Goal: Task Accomplishment & Management: Complete application form

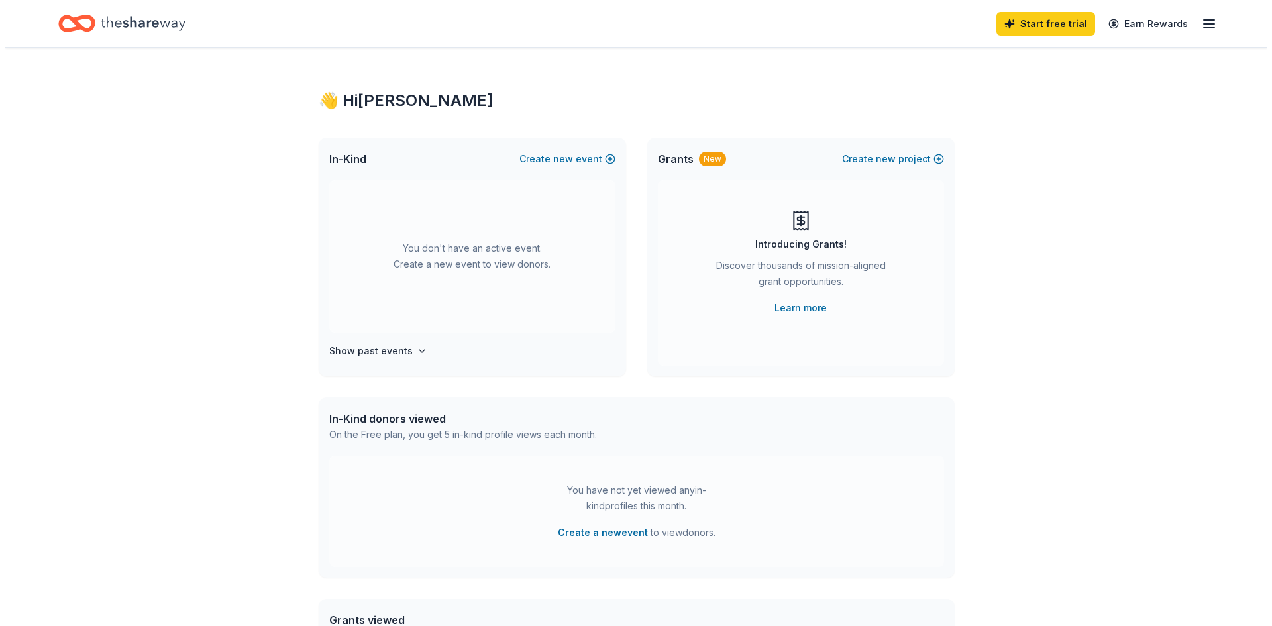
scroll to position [66, 0]
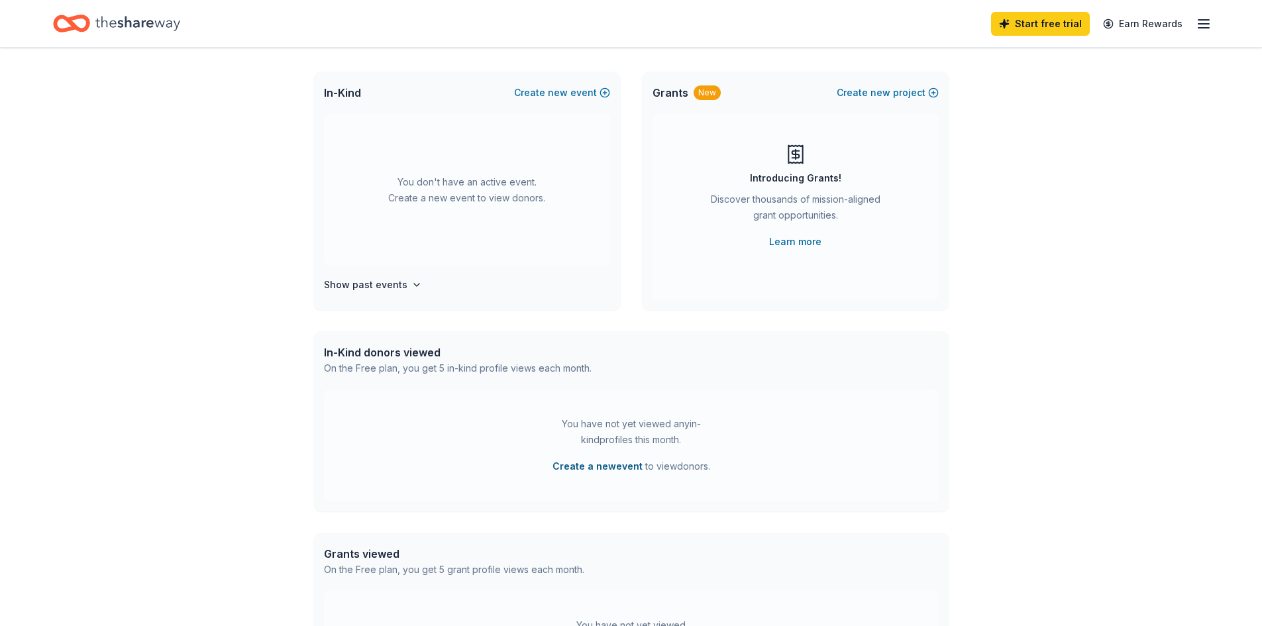
click at [598, 466] on button "Create a new event" at bounding box center [598, 467] width 90 height 16
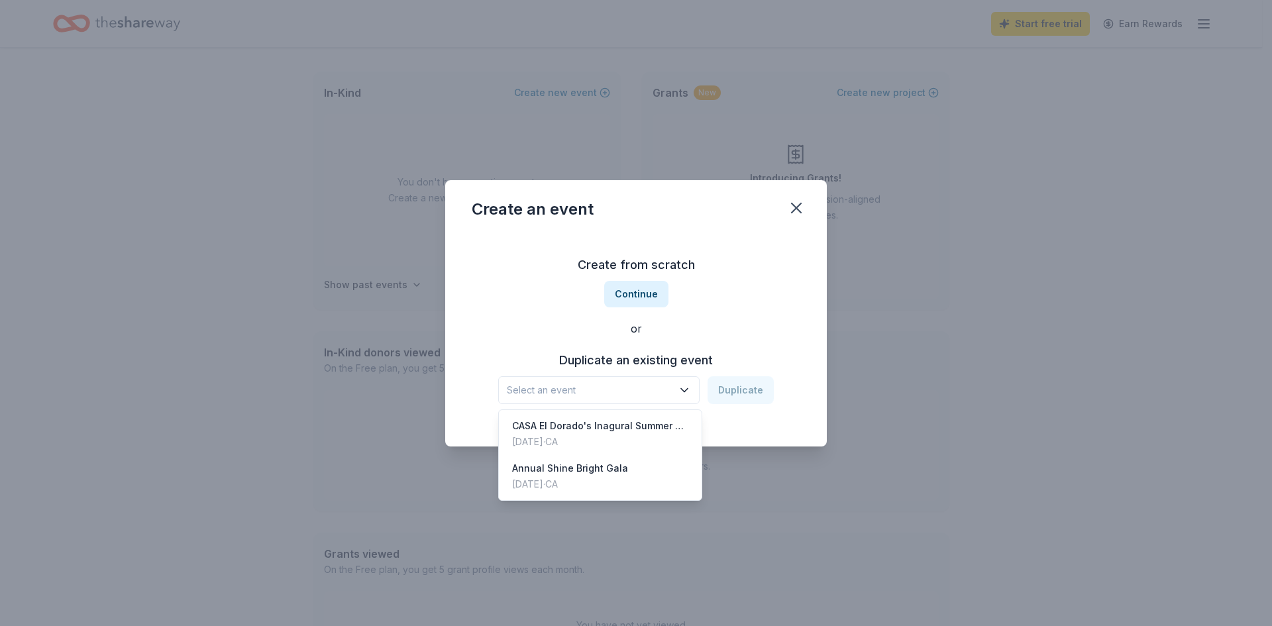
click at [683, 388] on icon "button" at bounding box center [684, 390] width 13 height 13
click at [623, 471] on div "Annual Shine Bright Gala [DATE] · CA" at bounding box center [600, 476] width 197 height 42
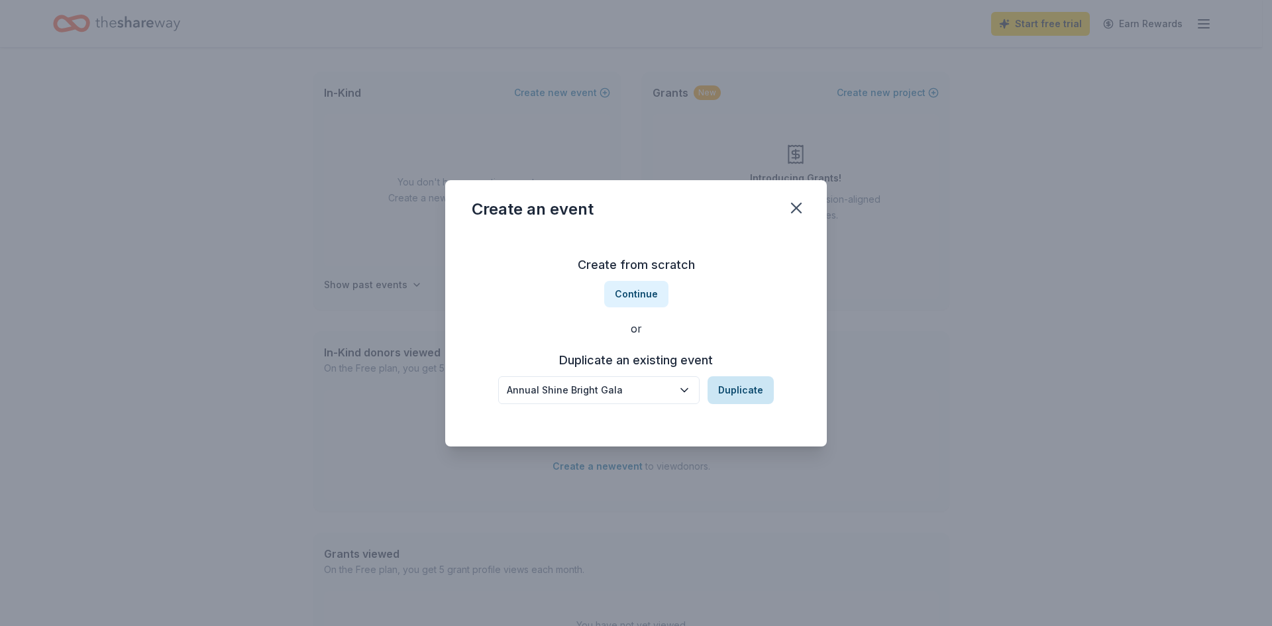
click at [745, 391] on button "Duplicate" at bounding box center [741, 390] width 66 height 28
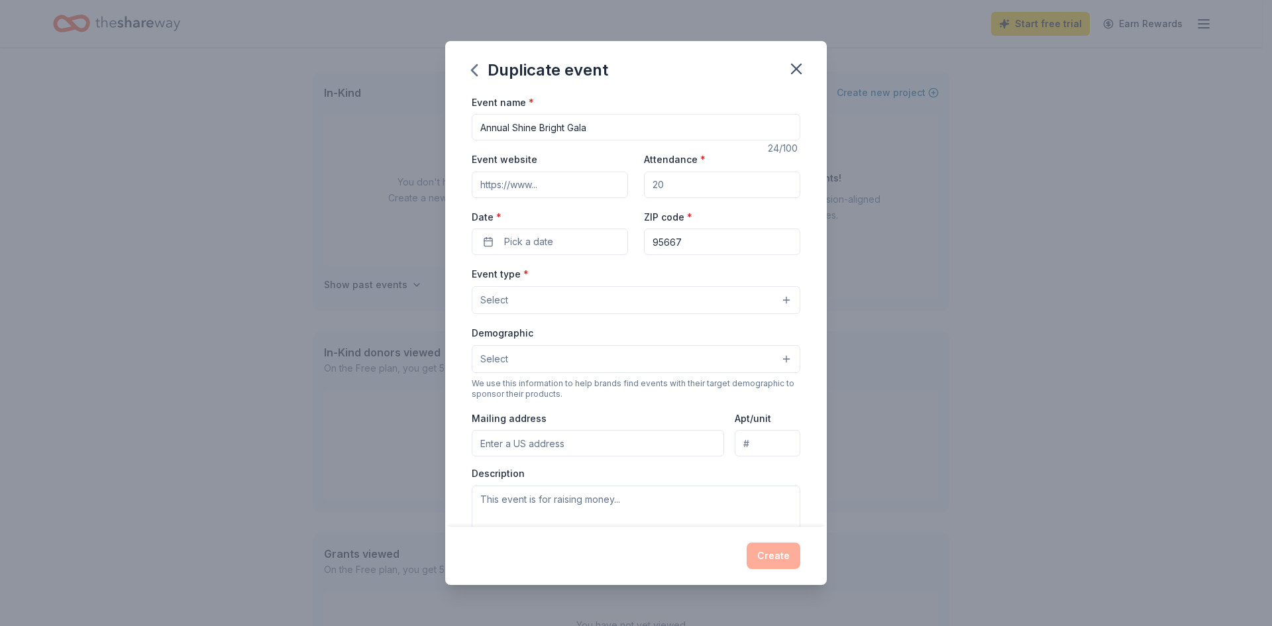
click at [671, 185] on input "Attendance *" at bounding box center [722, 185] width 156 height 27
click at [663, 184] on input "Attendance *" at bounding box center [722, 185] width 156 height 27
drag, startPoint x: 658, startPoint y: 185, endPoint x: 628, endPoint y: 184, distance: 30.5
click at [628, 184] on div "Event website Attendance * Date * Pick a date ZIP code * 95667" at bounding box center [636, 203] width 329 height 104
click at [673, 188] on input "Attendance *" at bounding box center [722, 185] width 156 height 27
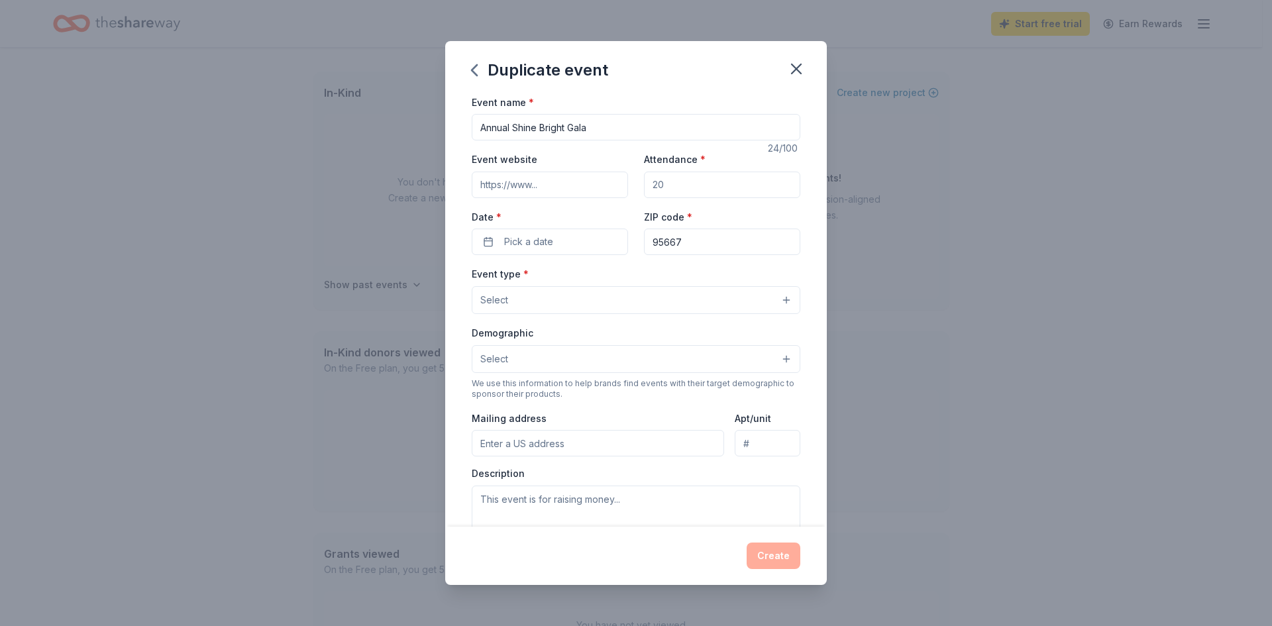
click at [670, 187] on input "Attendance *" at bounding box center [722, 185] width 156 height 27
click at [665, 186] on input "Attendance *" at bounding box center [722, 185] width 156 height 27
click at [644, 184] on input "Attendance *" at bounding box center [722, 185] width 156 height 27
type input "210"
click at [576, 187] on input "Event website" at bounding box center [550, 185] width 156 height 27
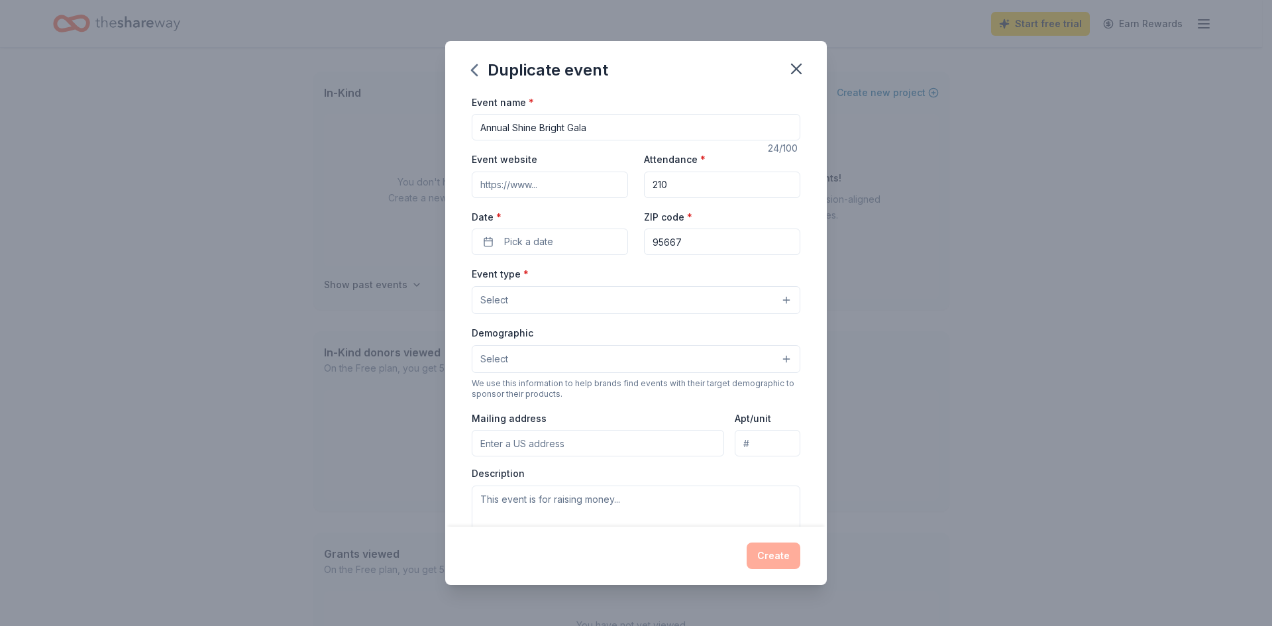
paste input "[URL][DOMAIN_NAME]"
type input "[URL][DOMAIN_NAME]"
click at [480, 129] on input "Annual Shine Bright Gala" at bounding box center [636, 127] width 329 height 27
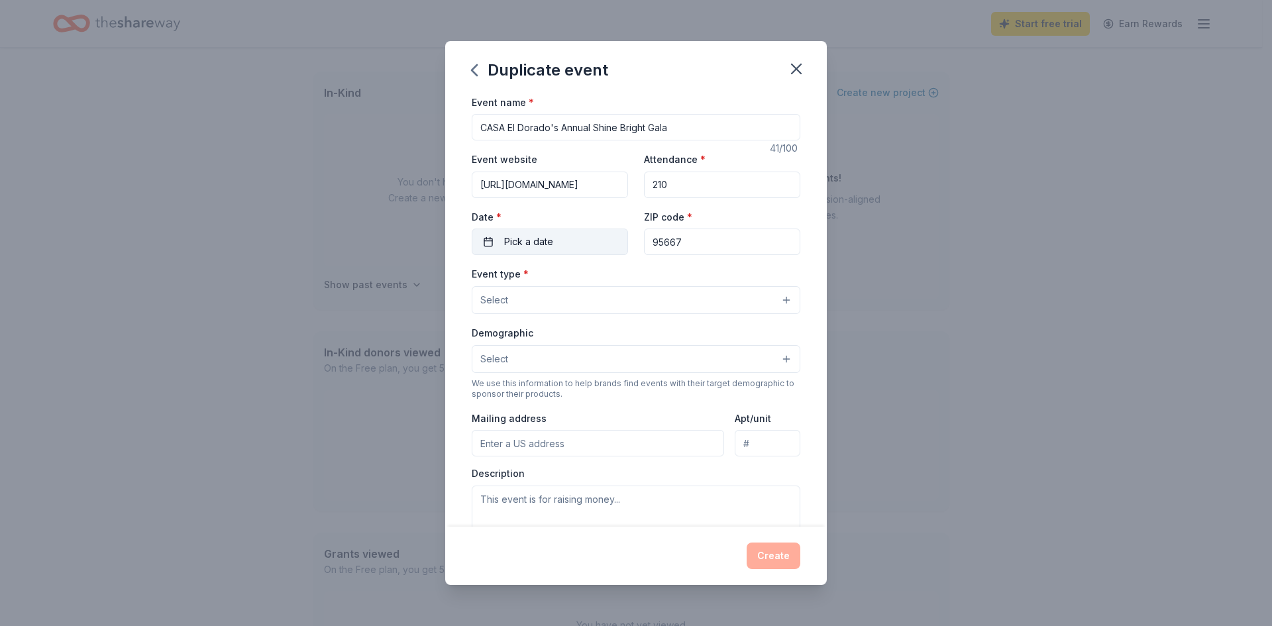
type input "CASA El Dorado's Annual Shine Bright Gala"
click at [509, 243] on span "Pick a date" at bounding box center [528, 242] width 49 height 16
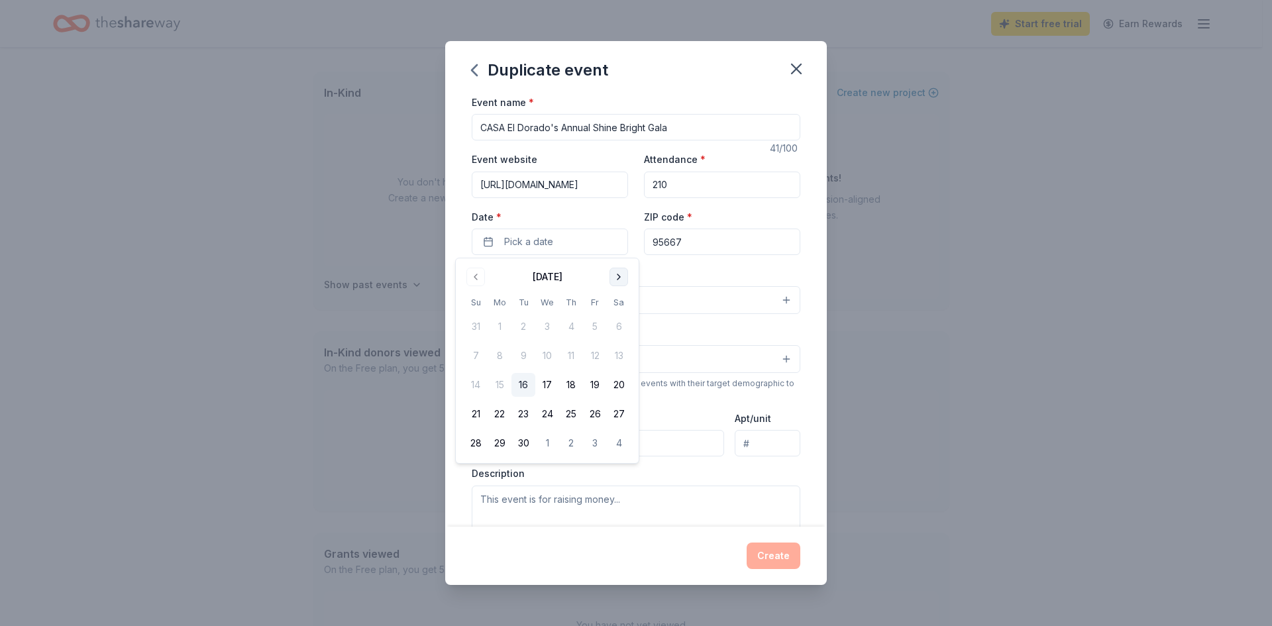
click at [614, 278] on button "Go to next month" at bounding box center [619, 277] width 19 height 19
click at [614, 277] on button "Go to next month" at bounding box center [619, 277] width 19 height 19
click at [620, 381] on button "15" at bounding box center [619, 385] width 24 height 24
click at [690, 280] on div "Event type * Select" at bounding box center [636, 290] width 329 height 48
click at [518, 308] on button "Select" at bounding box center [636, 300] width 329 height 28
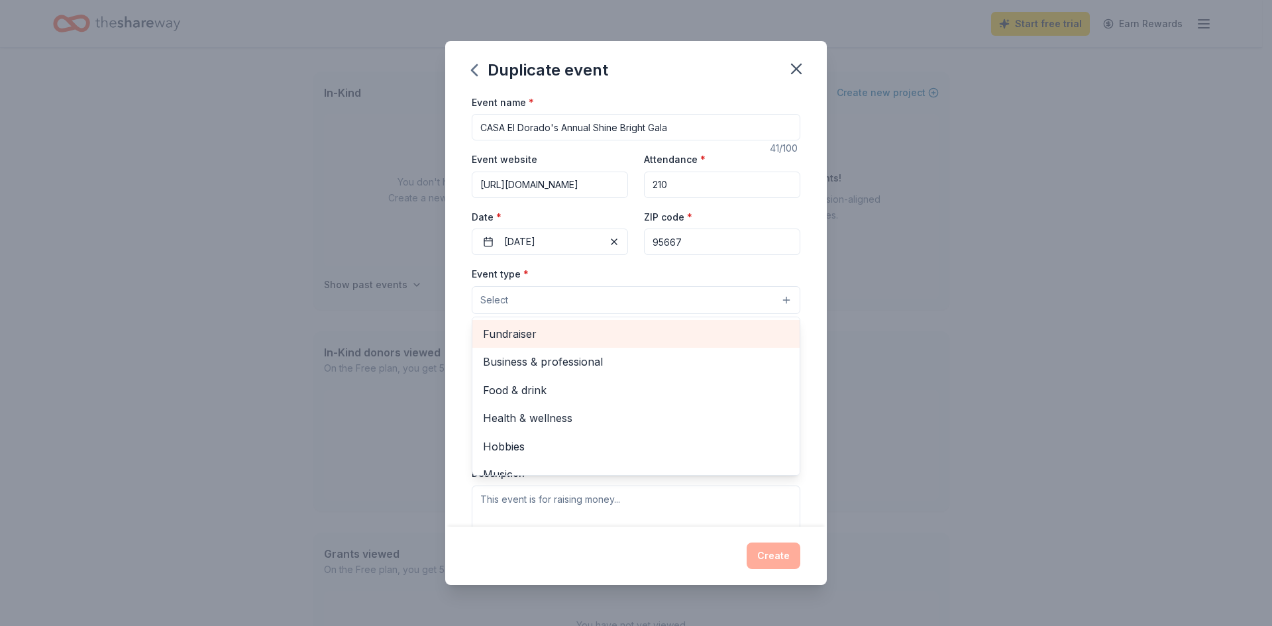
click at [531, 338] on span "Fundraiser" at bounding box center [636, 333] width 306 height 17
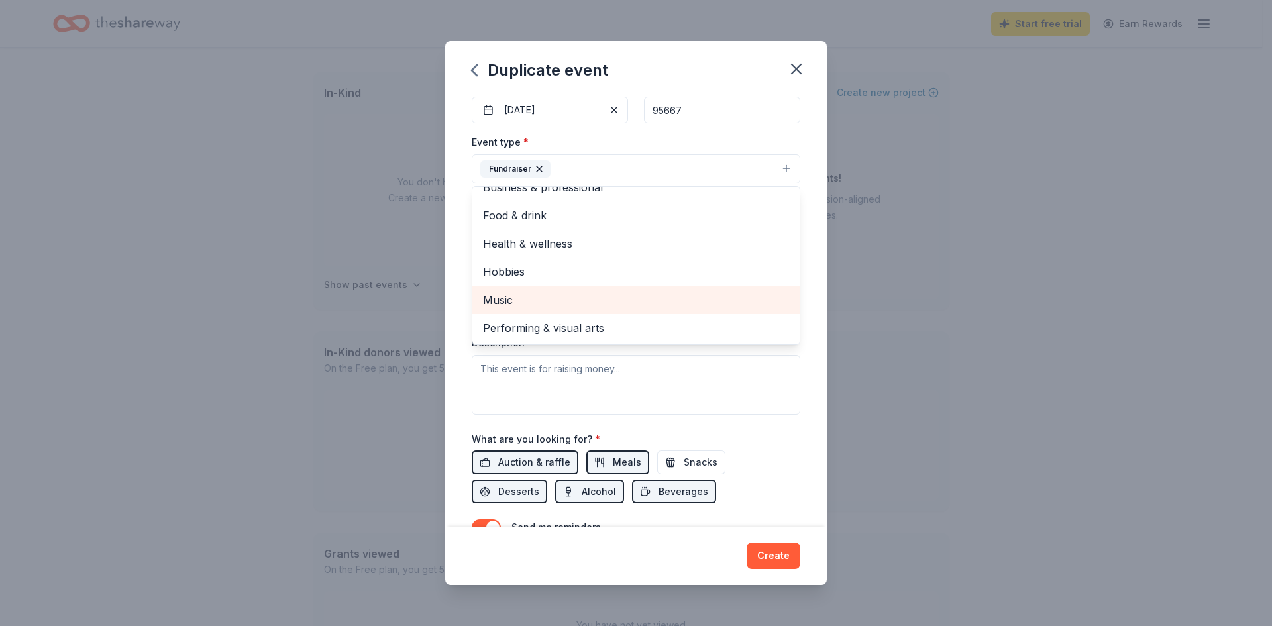
scroll to position [133, 0]
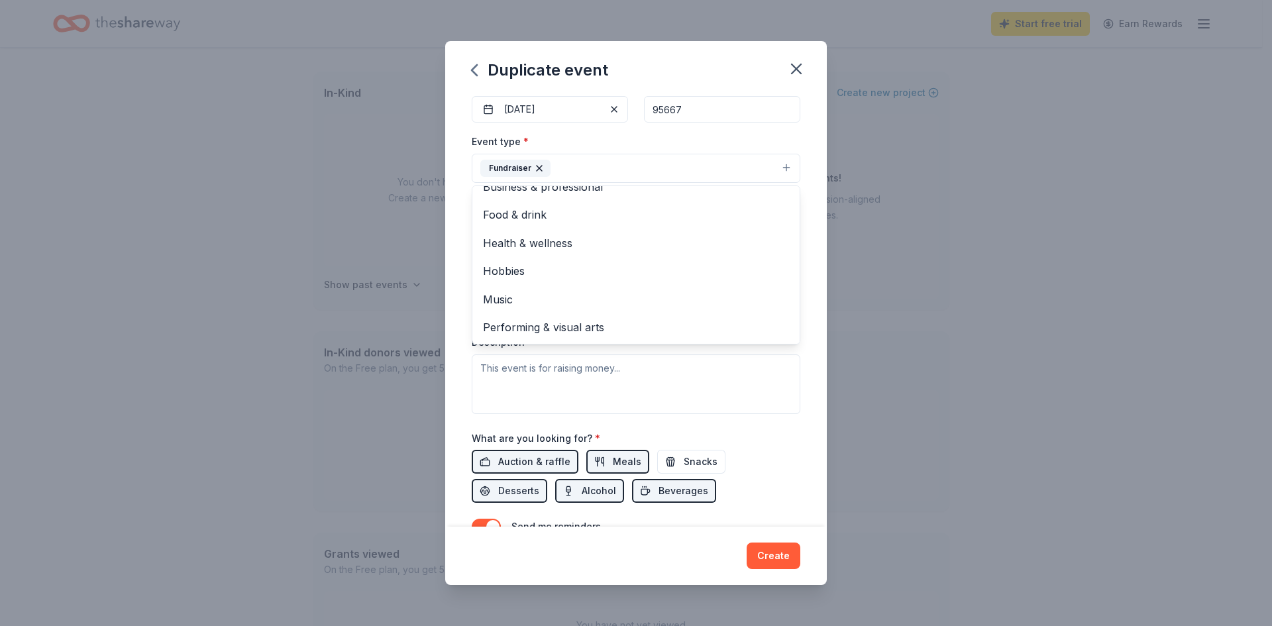
click at [800, 424] on div "Event name * CASA El Dorado's Annual Shine Bright Gala 41 /100 Event website [U…" at bounding box center [636, 310] width 382 height 433
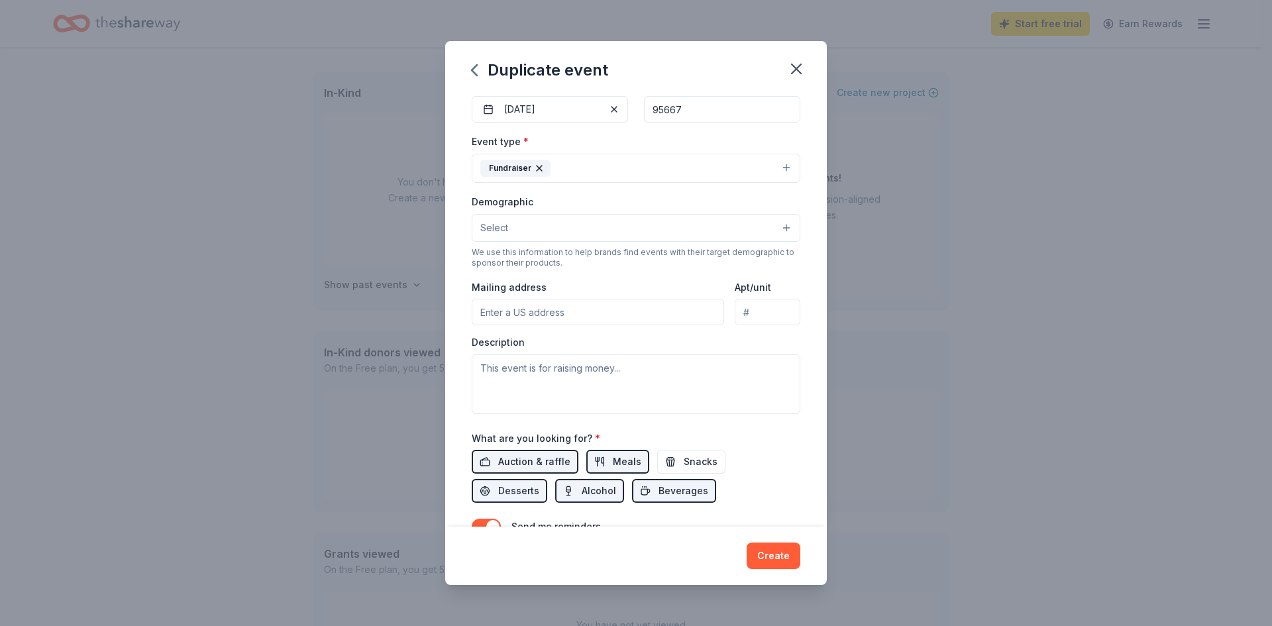
click at [517, 237] on button "Select" at bounding box center [636, 228] width 329 height 28
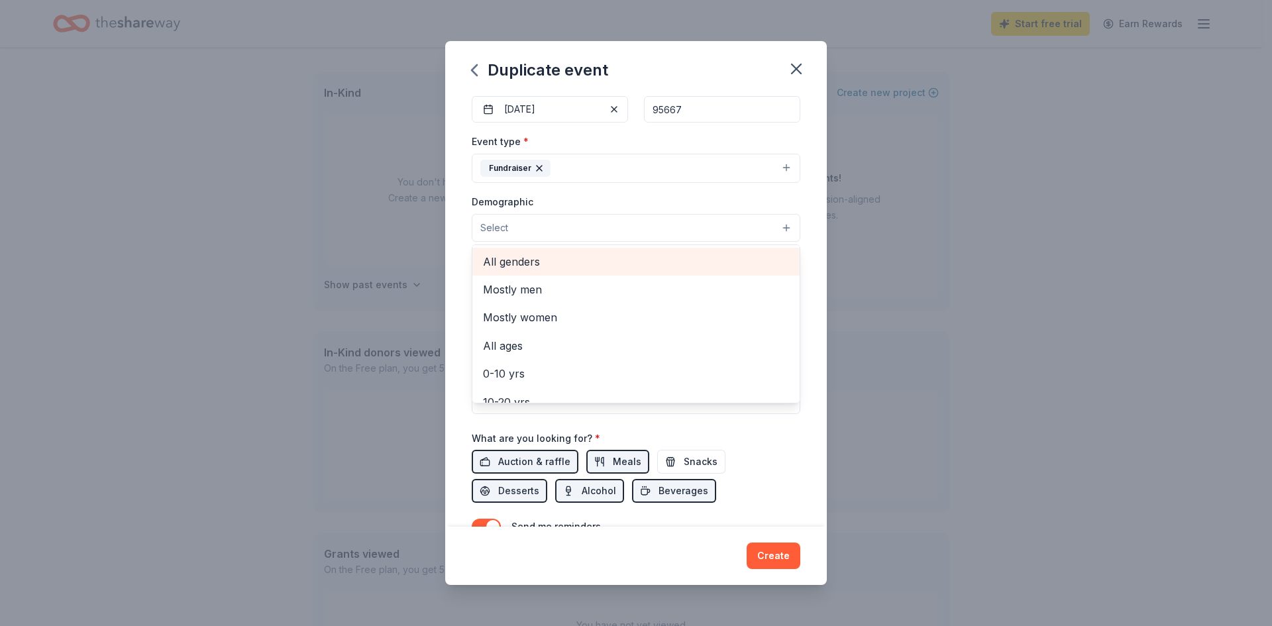
click at [523, 262] on span "All genders" at bounding box center [636, 261] width 306 height 17
click at [505, 275] on span "20-30 yrs" at bounding box center [636, 270] width 306 height 17
click at [503, 276] on span "30-40 yrs" at bounding box center [636, 270] width 306 height 17
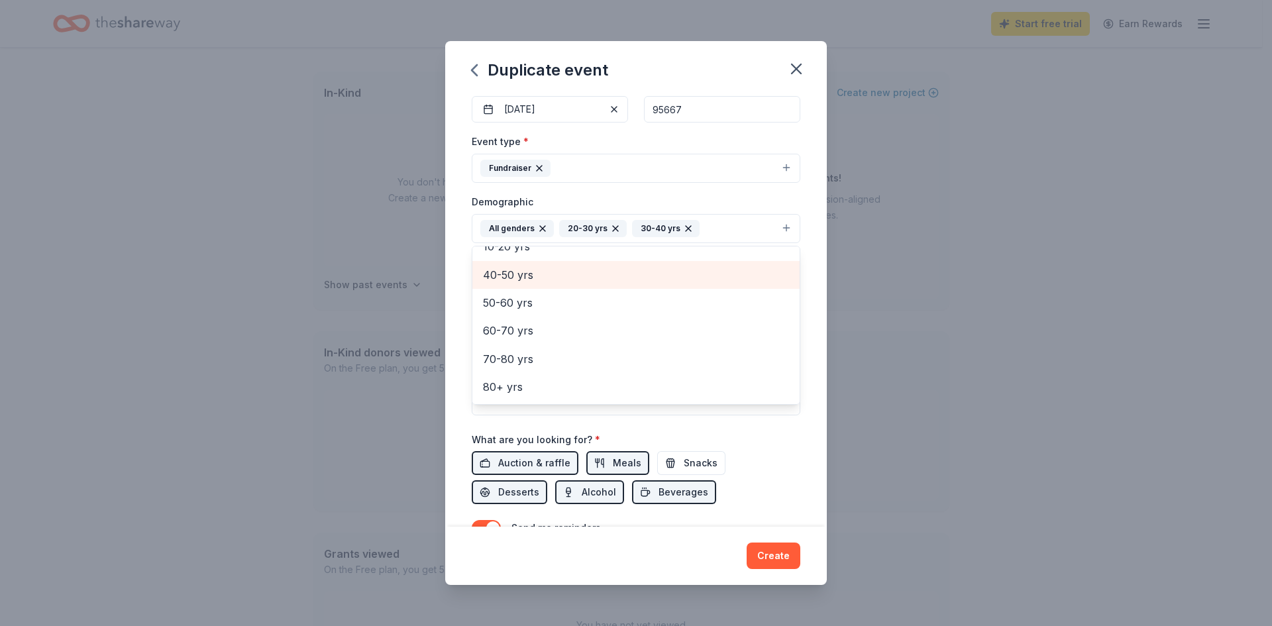
scroll to position [129, 0]
click at [504, 276] on span "40-50 yrs" at bounding box center [636, 274] width 306 height 17
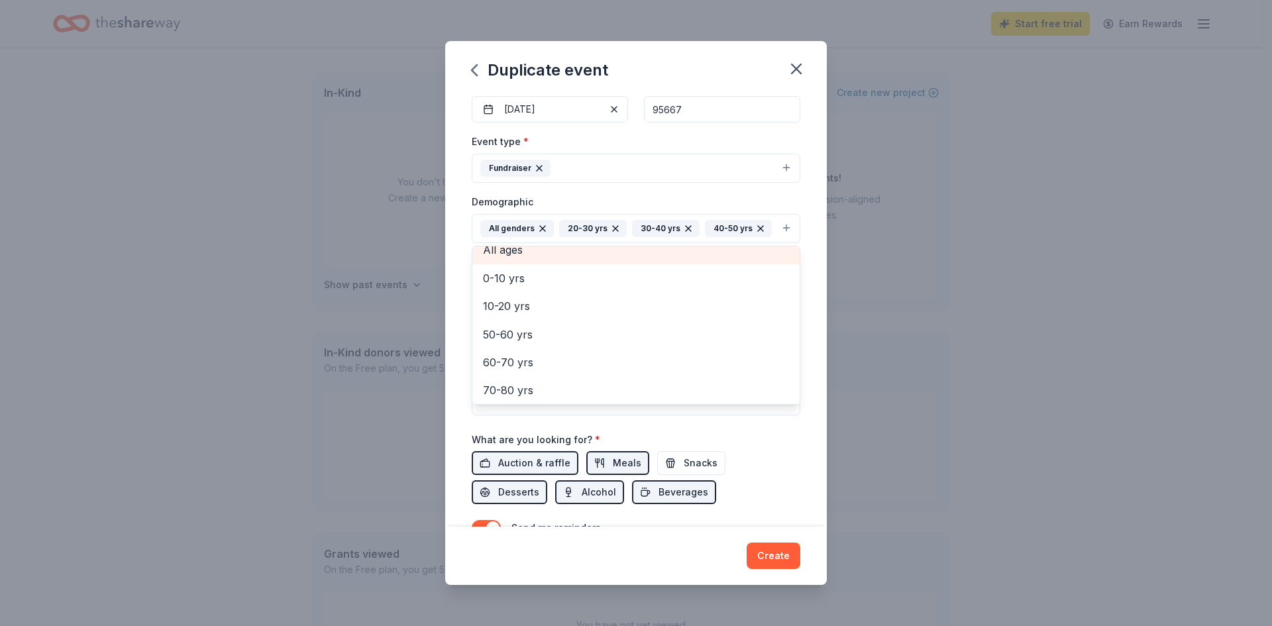
scroll to position [100, 0]
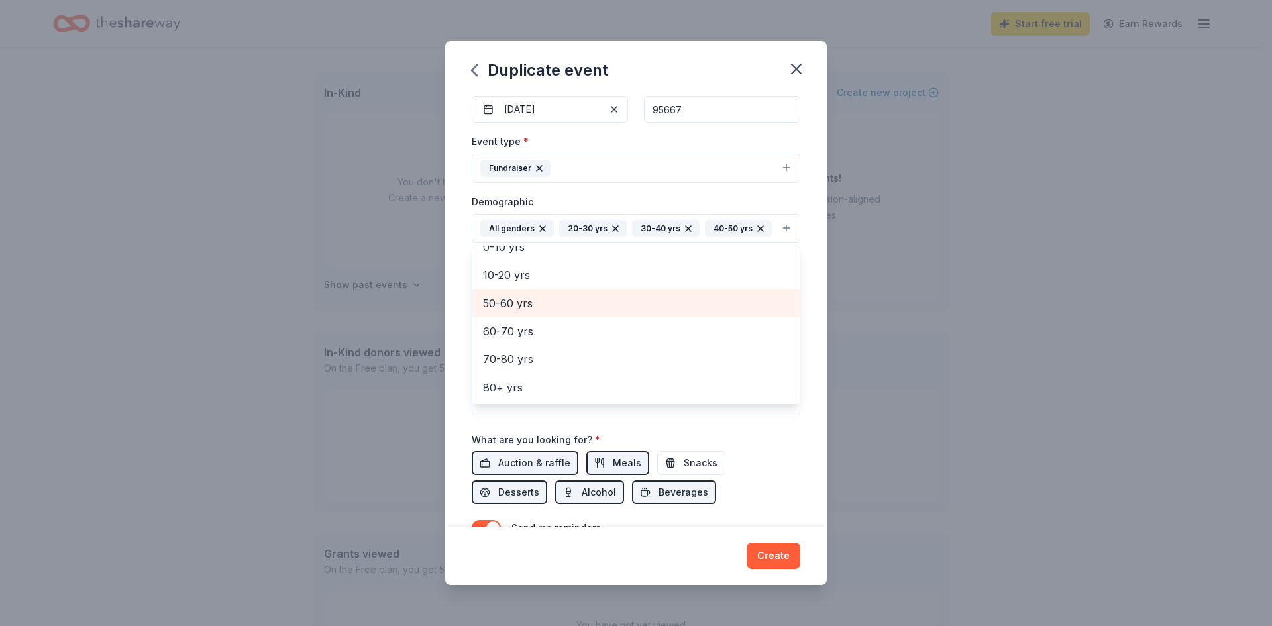
click at [510, 312] on span "50-60 yrs" at bounding box center [636, 303] width 306 height 17
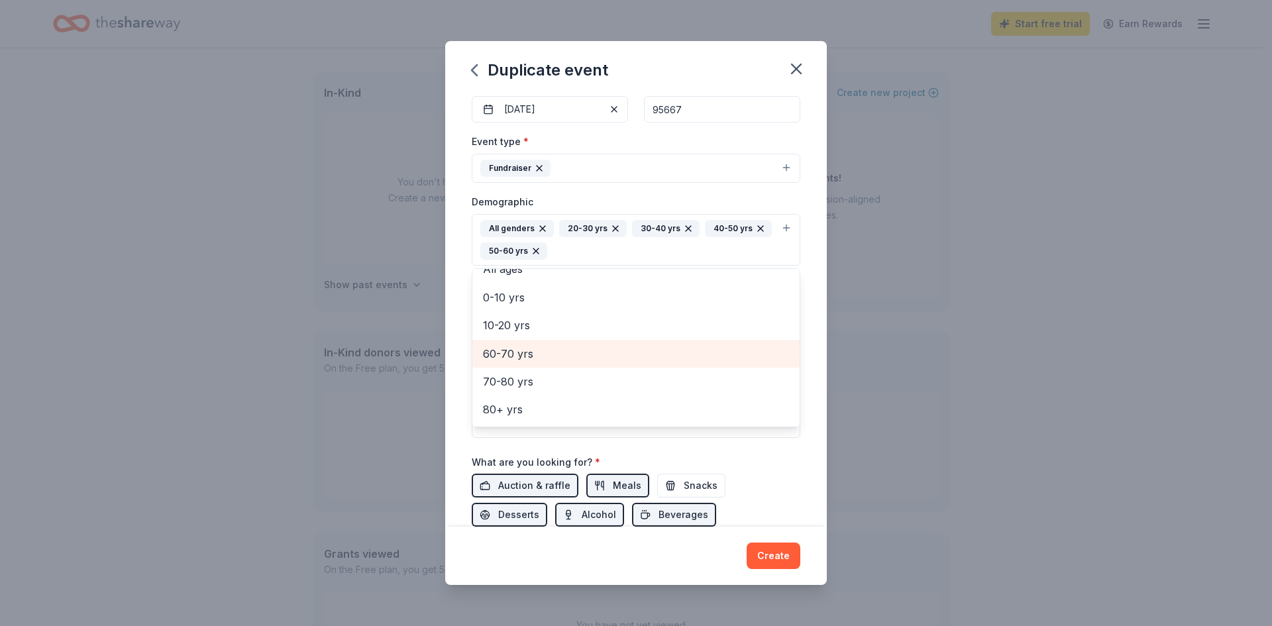
click at [508, 355] on span "60-70 yrs" at bounding box center [636, 353] width 306 height 17
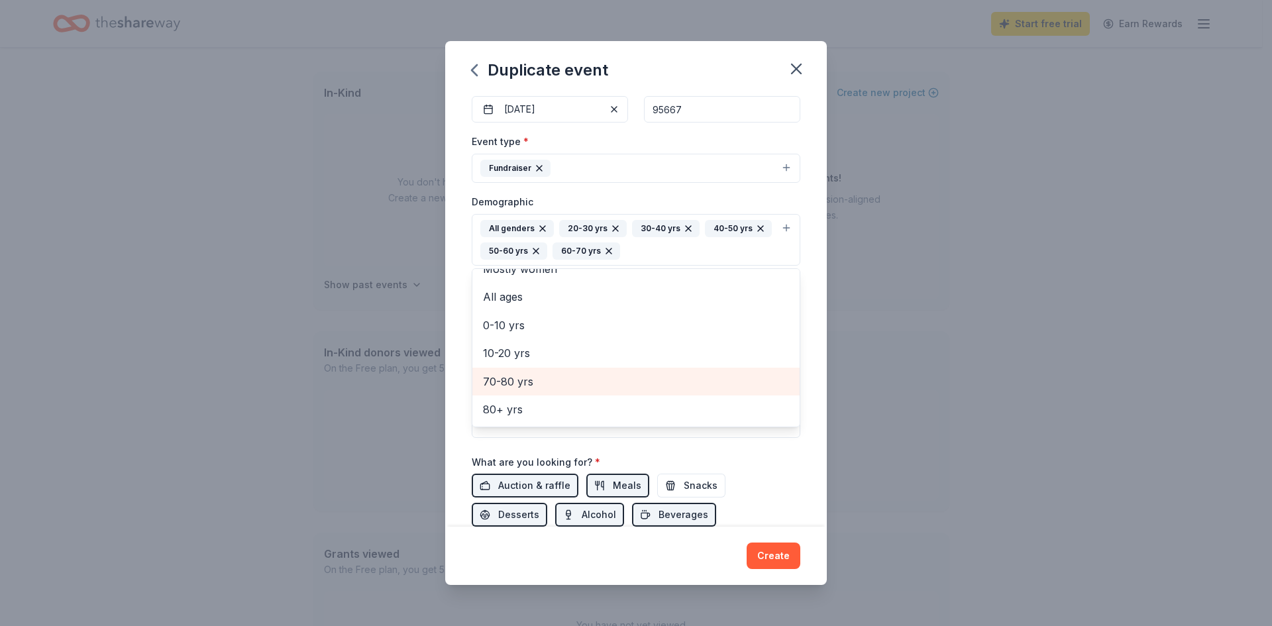
click at [502, 381] on span "70-80 yrs" at bounding box center [636, 381] width 306 height 17
click at [804, 317] on div "Event name * CASA El Dorado's Annual Shine Bright Gala 41 /100 Event website [U…" at bounding box center [636, 310] width 382 height 433
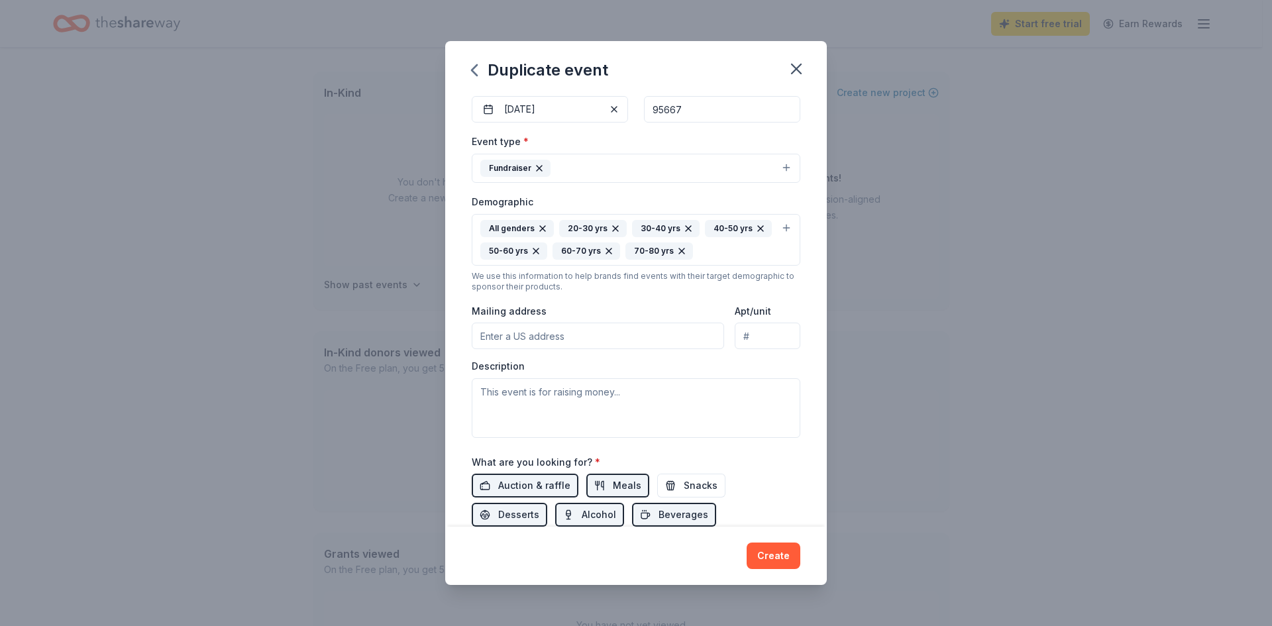
click at [577, 343] on input "Mailing address" at bounding box center [598, 336] width 252 height 27
type input "[STREET_ADDRESS]"
type textarea "9"
drag, startPoint x: 537, startPoint y: 338, endPoint x: 634, endPoint y: 335, distance: 97.4
click at [634, 335] on input "[STREET_ADDRESS]" at bounding box center [598, 336] width 252 height 27
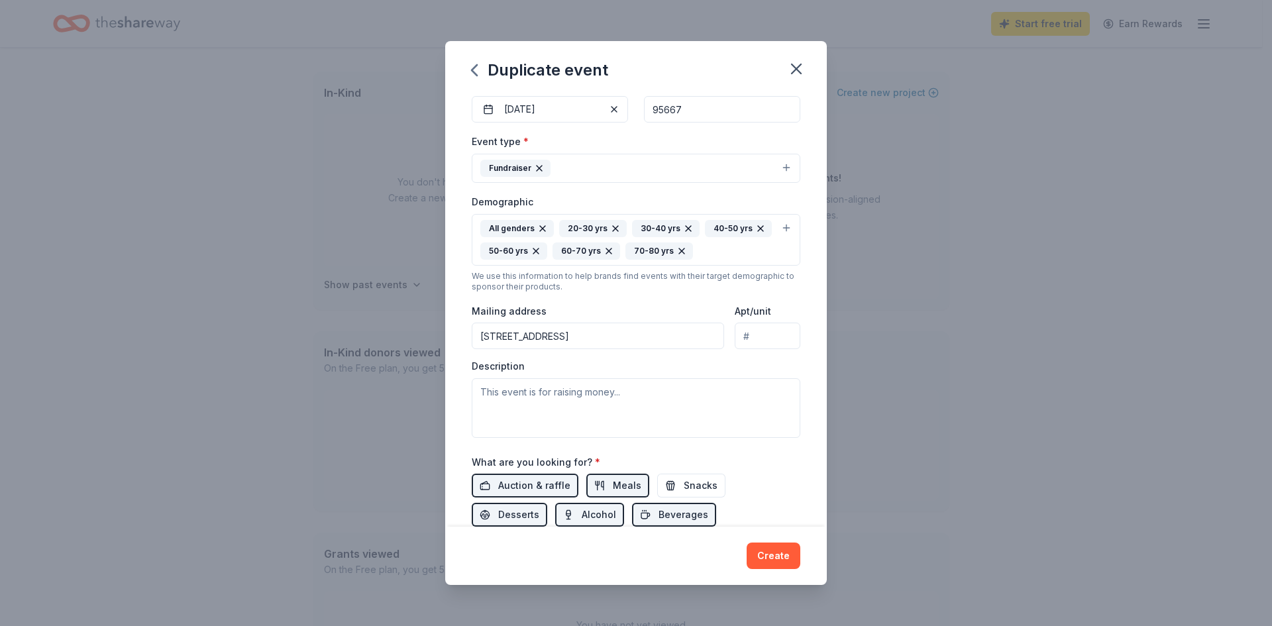
click at [535, 339] on input "[STREET_ADDRESS]" at bounding box center [598, 336] width 252 height 27
type input "[STREET_ADDRESS]"
click at [791, 379] on div "Event name * CASA El Dorado's Annual Shine Bright Gala 41 /100 Event website [U…" at bounding box center [636, 310] width 382 height 433
click at [538, 367] on div "Description" at bounding box center [636, 399] width 329 height 78
drag, startPoint x: 529, startPoint y: 366, endPoint x: 458, endPoint y: 368, distance: 71.6
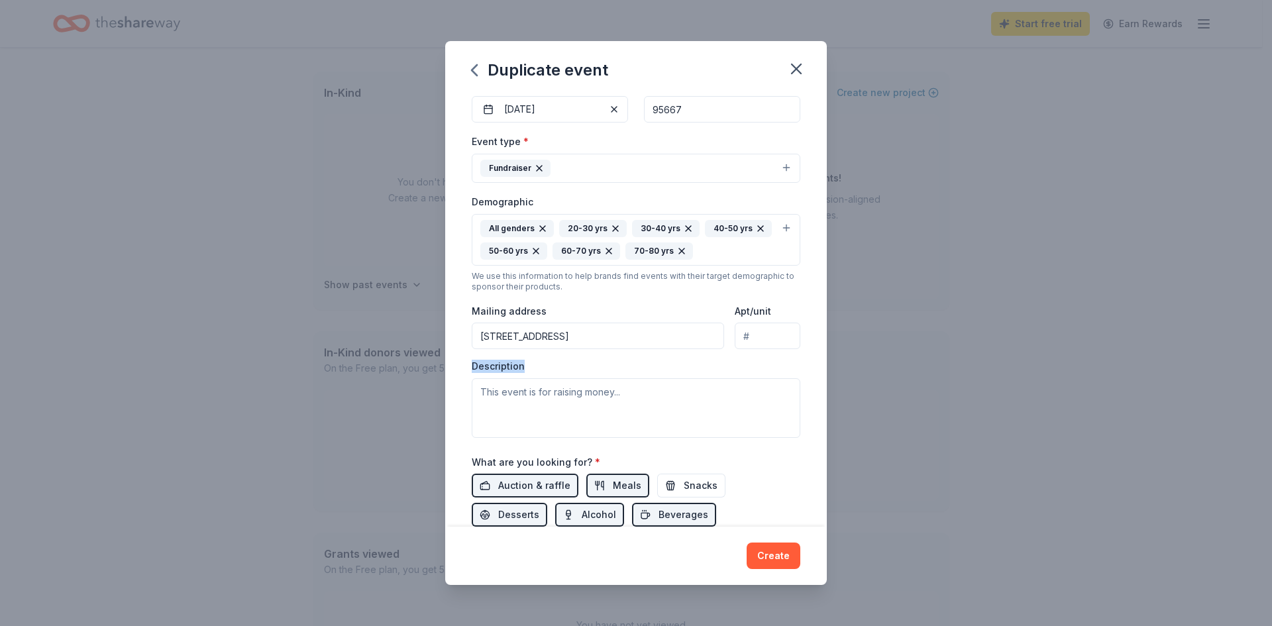
click at [458, 368] on div "Event name * CASA El Dorado's Annual Shine Bright Gala 41 /100 Event website [U…" at bounding box center [636, 310] width 382 height 433
copy label "Description"
click at [521, 490] on span "Auction & raffle" at bounding box center [534, 486] width 72 height 16
click at [629, 486] on span "Meals" at bounding box center [627, 486] width 28 height 16
drag, startPoint x: 524, startPoint y: 518, endPoint x: 531, endPoint y: 521, distance: 7.4
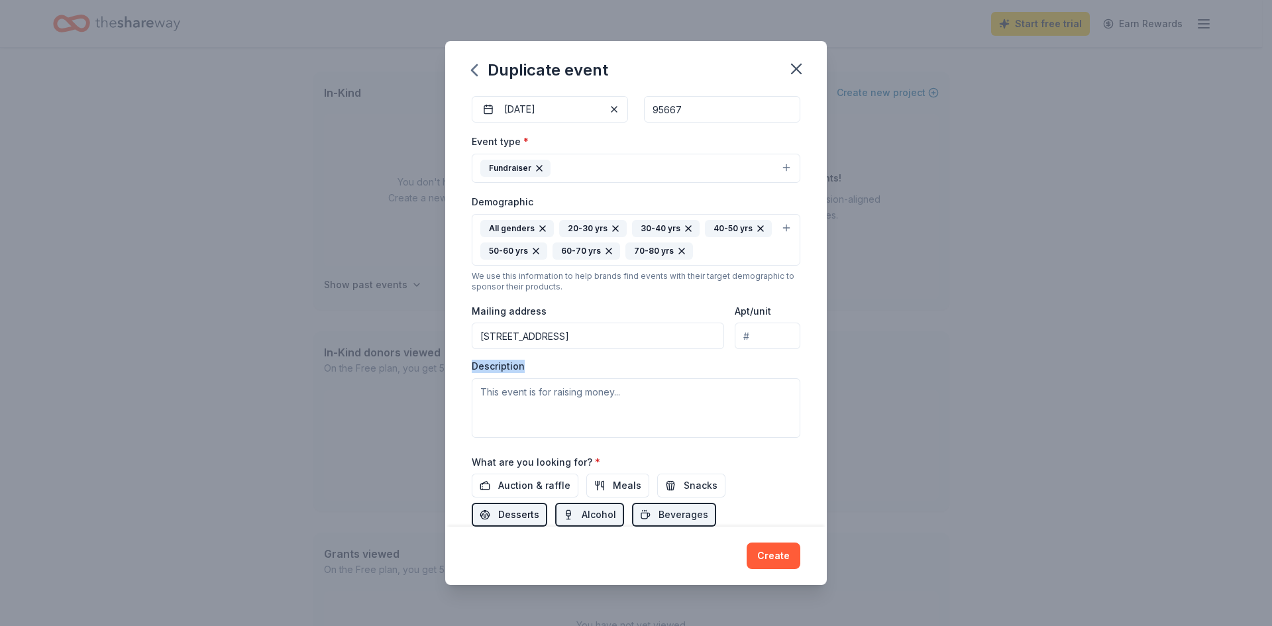
click at [523, 518] on span "Desserts" at bounding box center [518, 515] width 41 height 16
click at [582, 521] on span "Alcohol" at bounding box center [599, 515] width 34 height 16
click at [669, 519] on span "Beverages" at bounding box center [684, 515] width 50 height 16
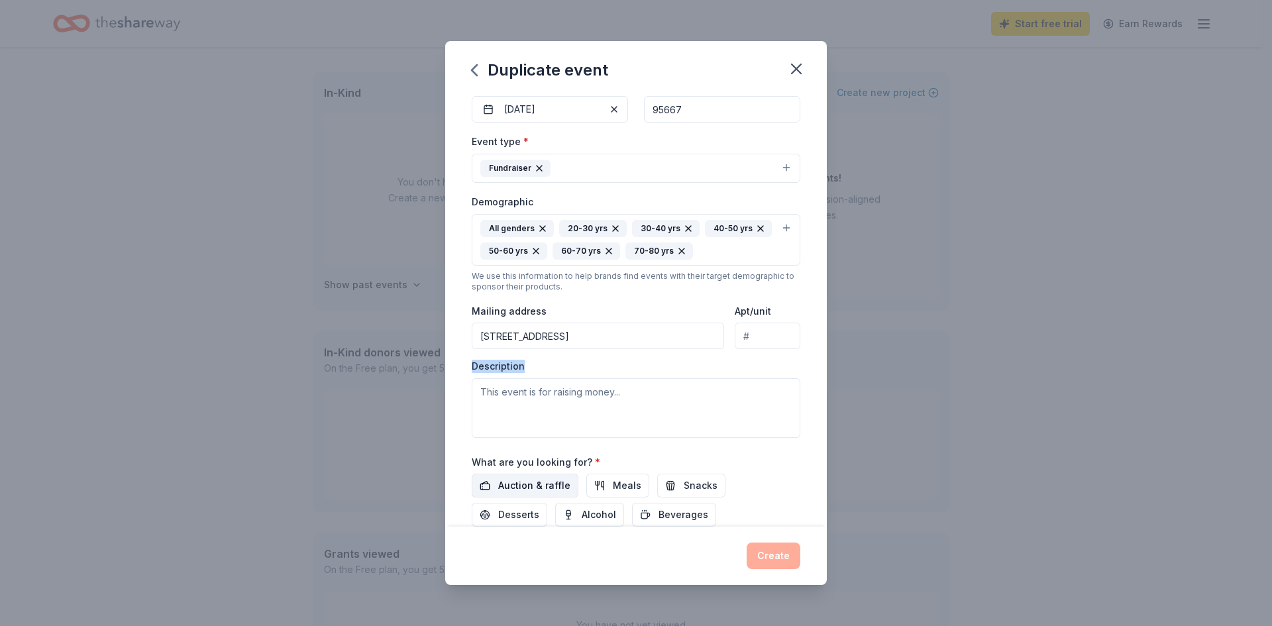
click at [535, 483] on span "Auction & raffle" at bounding box center [534, 486] width 72 height 16
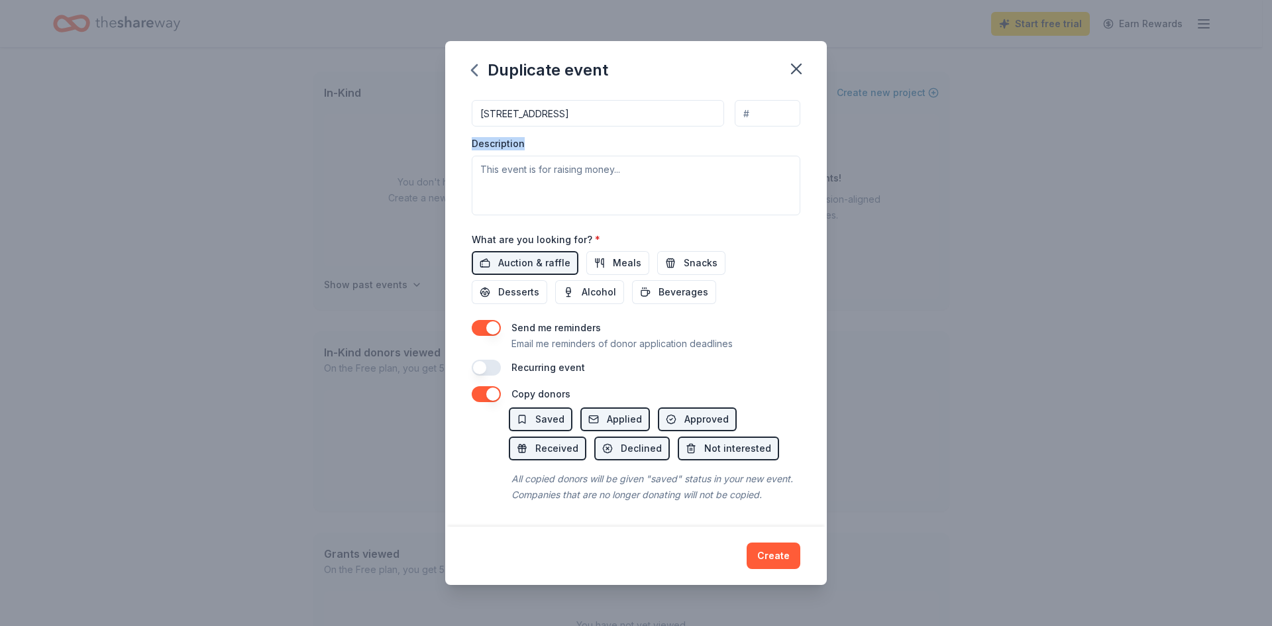
scroll to position [371, 0]
click at [497, 360] on button "button" at bounding box center [486, 368] width 29 height 16
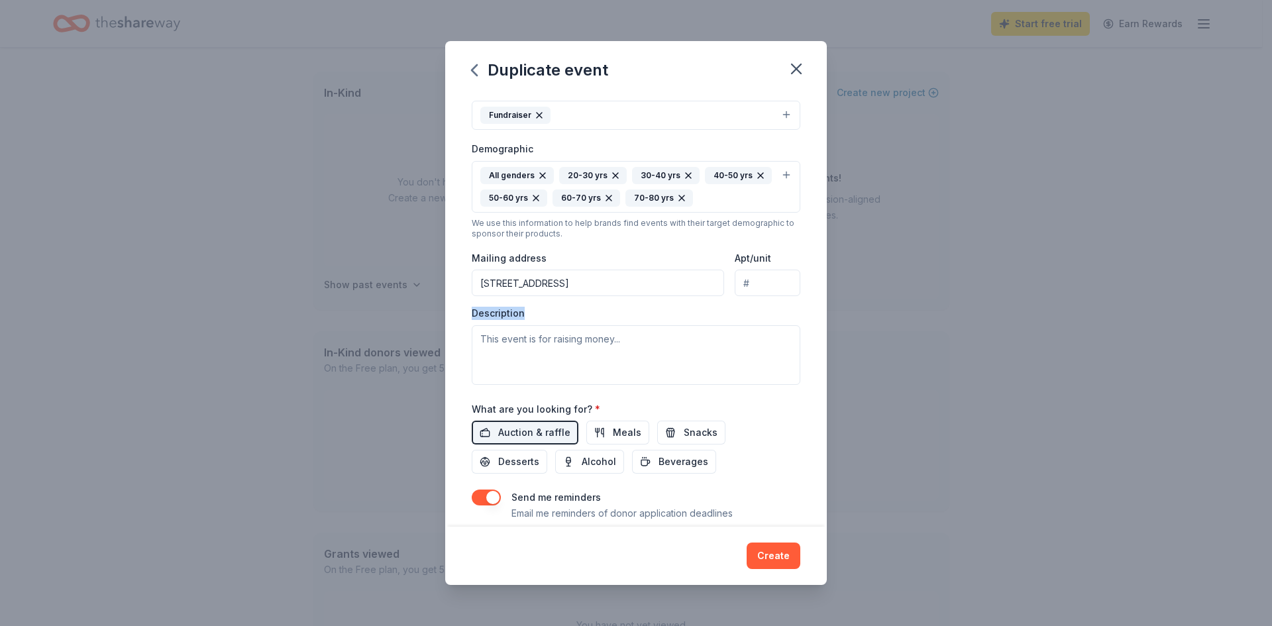
scroll to position [154, 0]
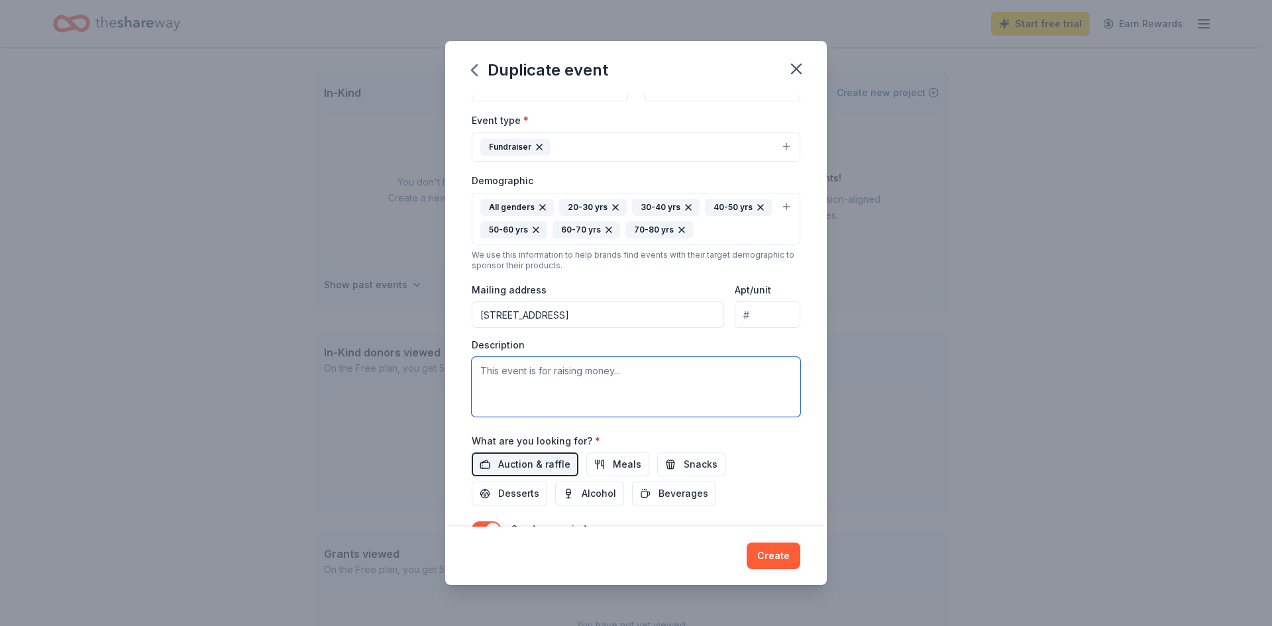
click at [480, 374] on textarea at bounding box center [636, 387] width 329 height 60
paste textarea "CASA El Dorado will host its annual Shine Bright Gala [DATE][DATE], at [PERSON_…"
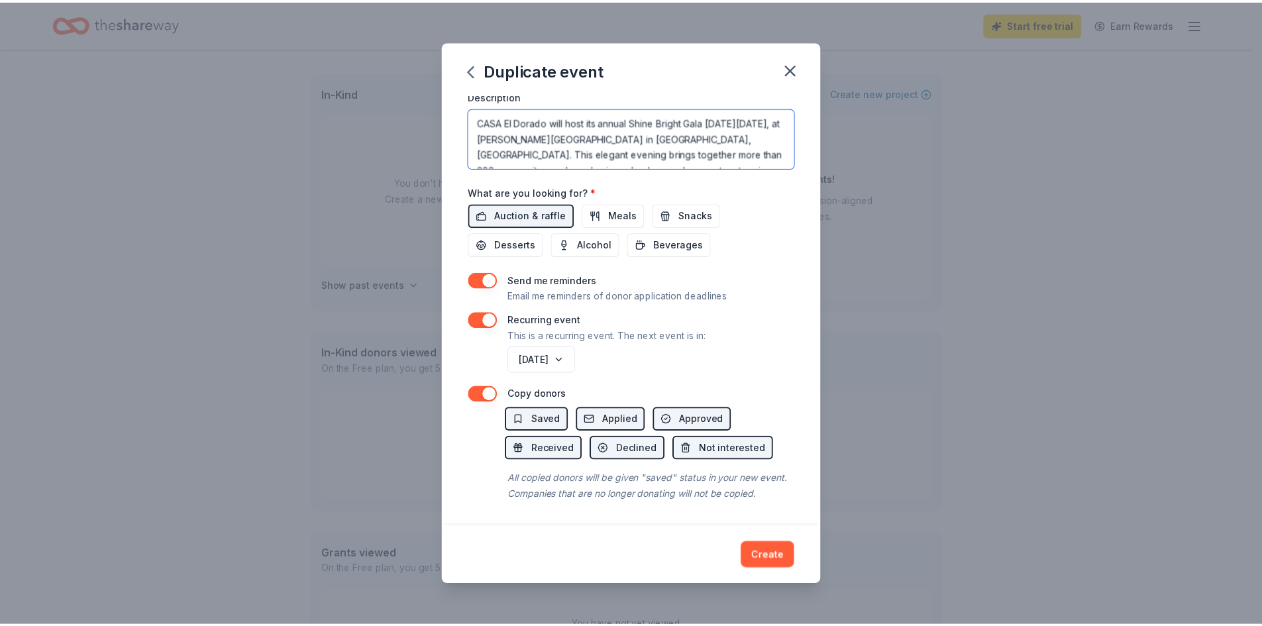
scroll to position [419, 0]
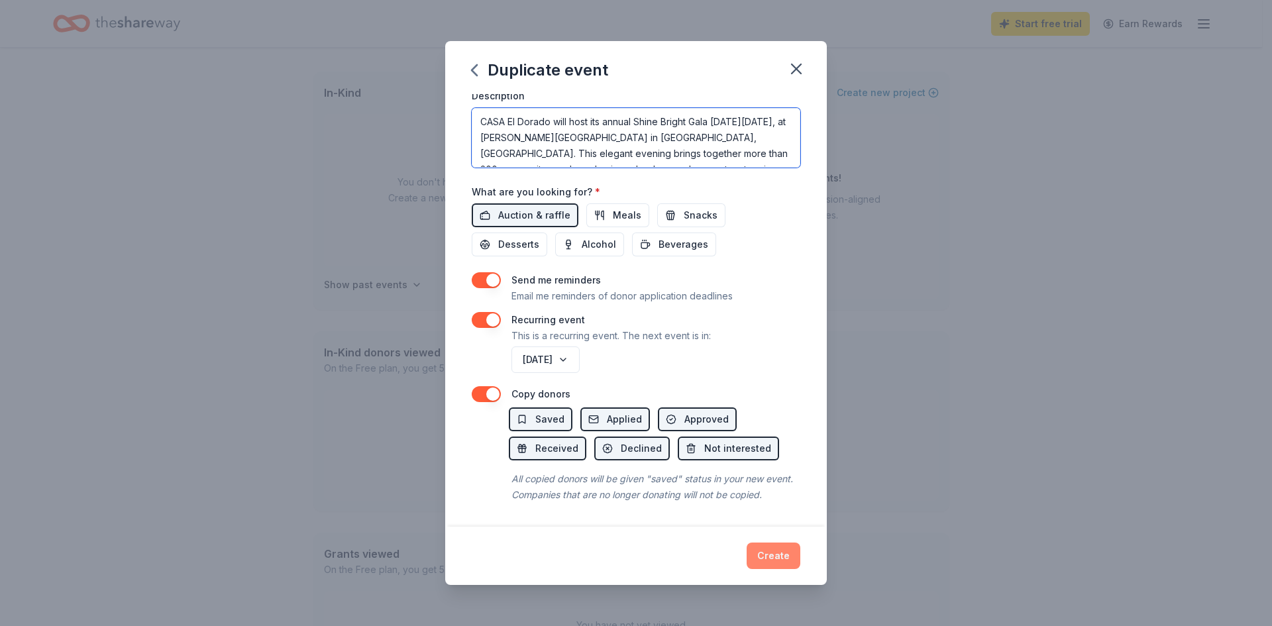
type textarea "CASA El Dorado will host its annual Shine Bright Gala [DATE][DATE], at [PERSON_…"
click at [767, 555] on button "Create" at bounding box center [774, 556] width 54 height 27
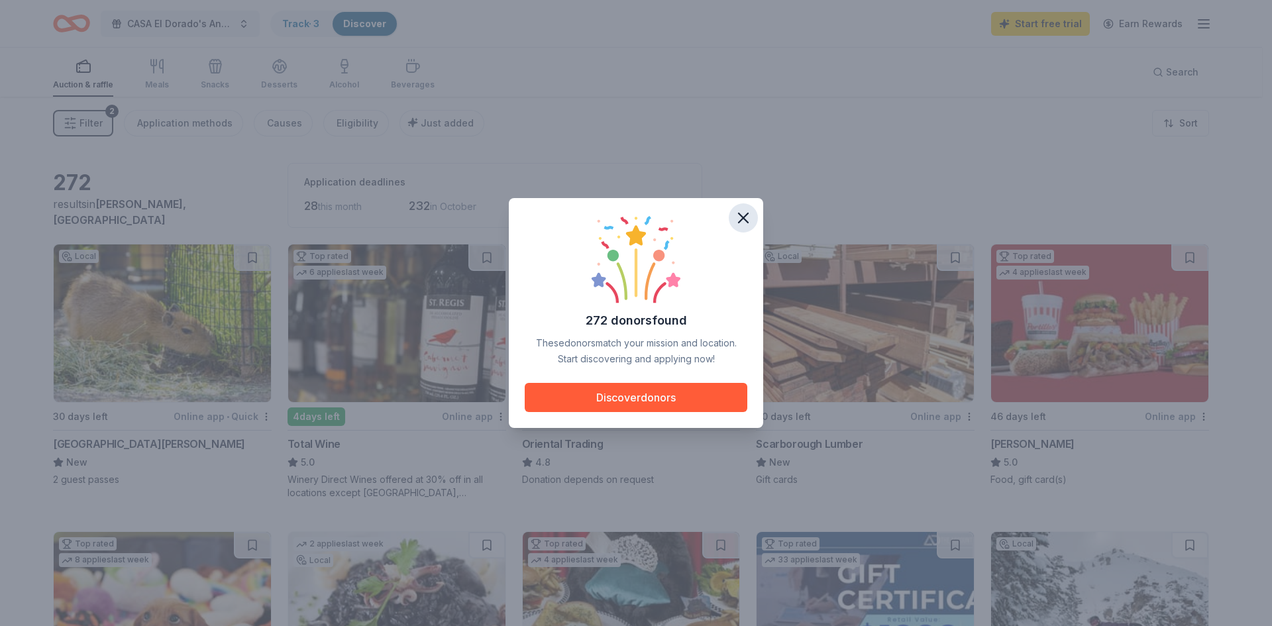
click at [746, 215] on icon "button" at bounding box center [743, 217] width 9 height 9
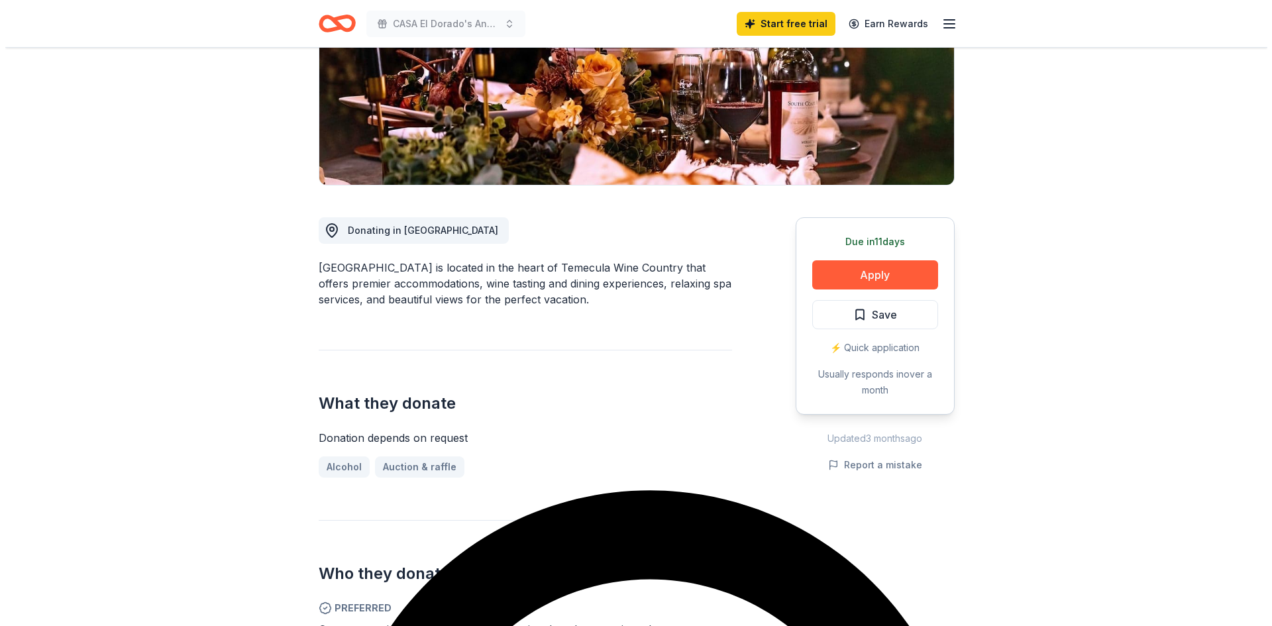
scroll to position [199, 0]
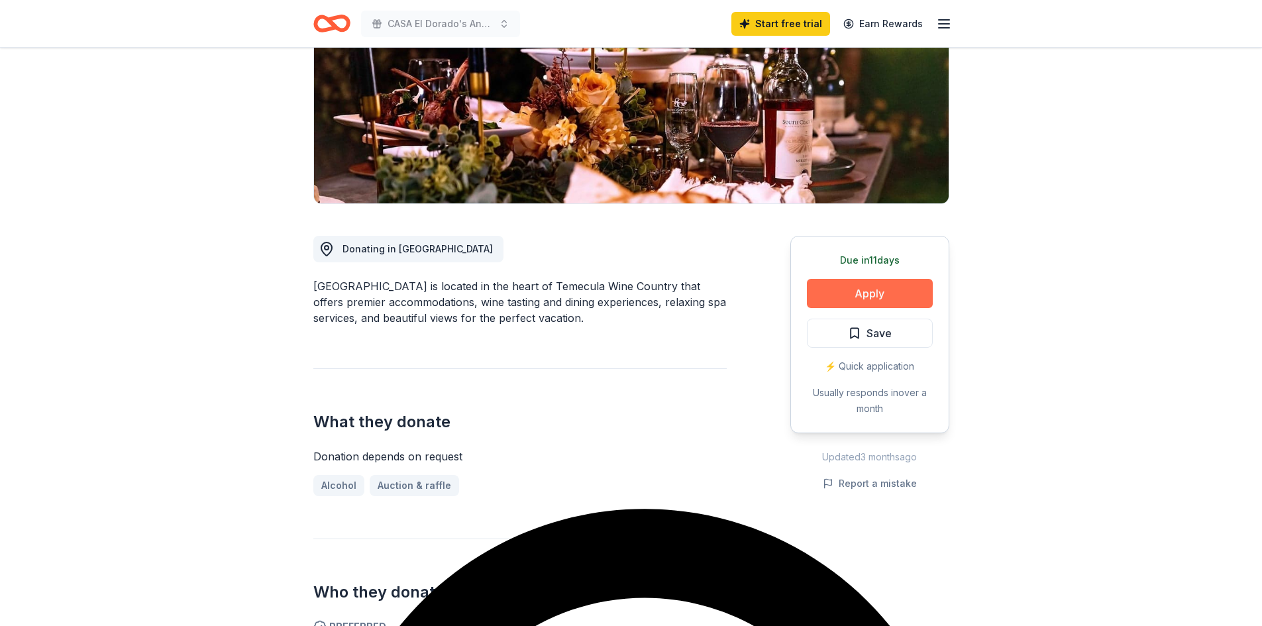
click at [873, 291] on button "Apply" at bounding box center [870, 293] width 126 height 29
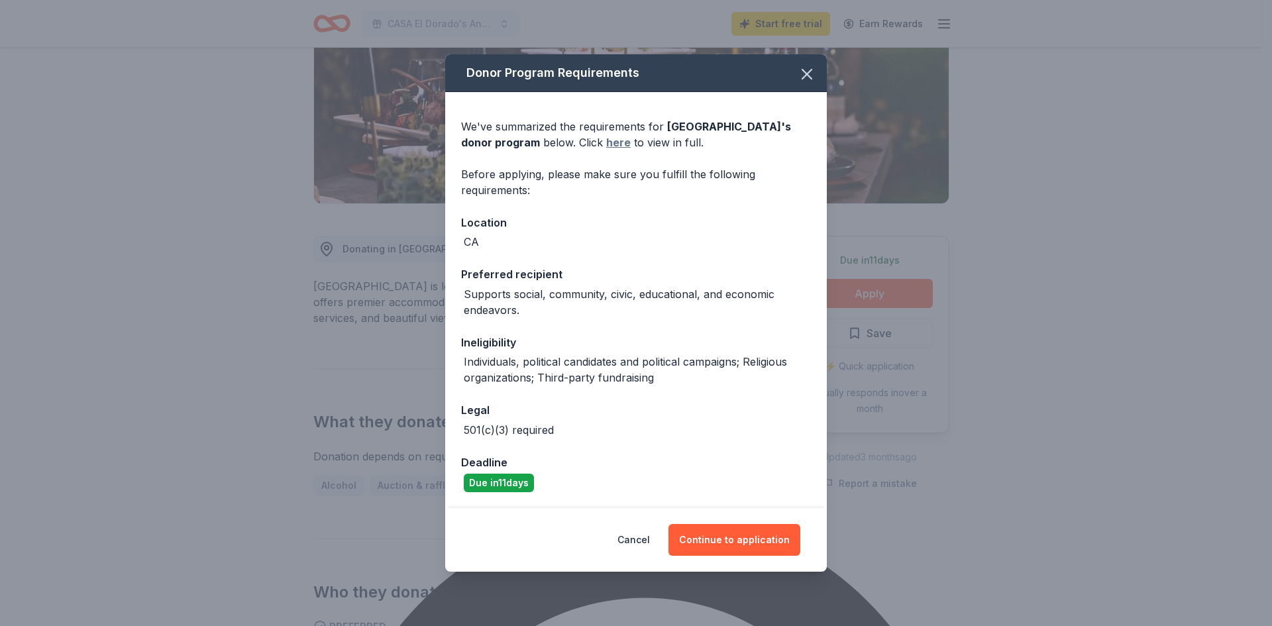
click at [631, 141] on link "here" at bounding box center [618, 143] width 25 height 16
